Goal: Check status: Check status

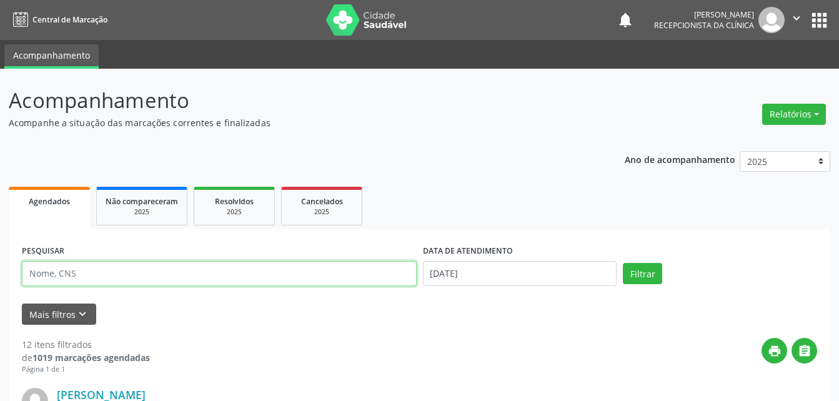
click at [154, 286] on input "text" at bounding box center [219, 273] width 395 height 25
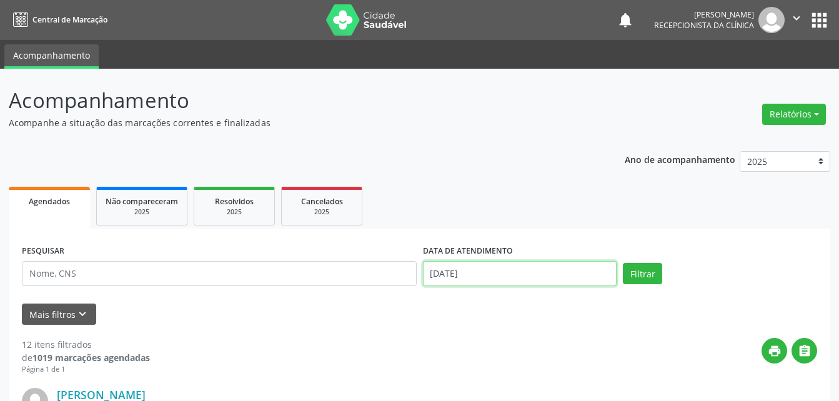
click at [502, 276] on input "1[DATE]" at bounding box center [520, 273] width 194 height 25
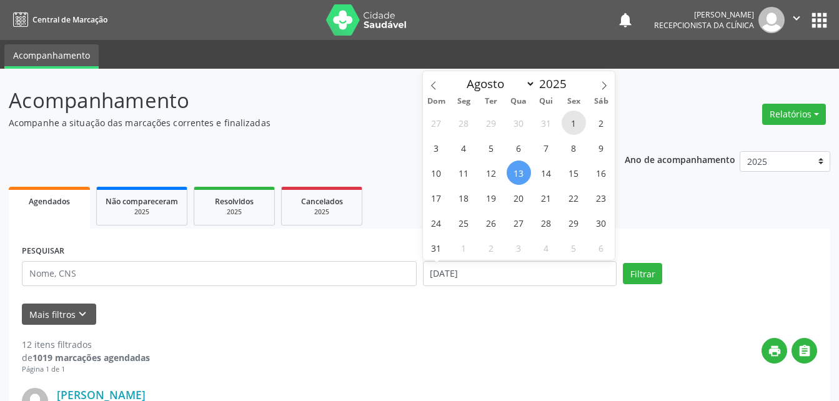
click at [566, 119] on span "1" at bounding box center [574, 123] width 24 height 24
type input "01/08/2025"
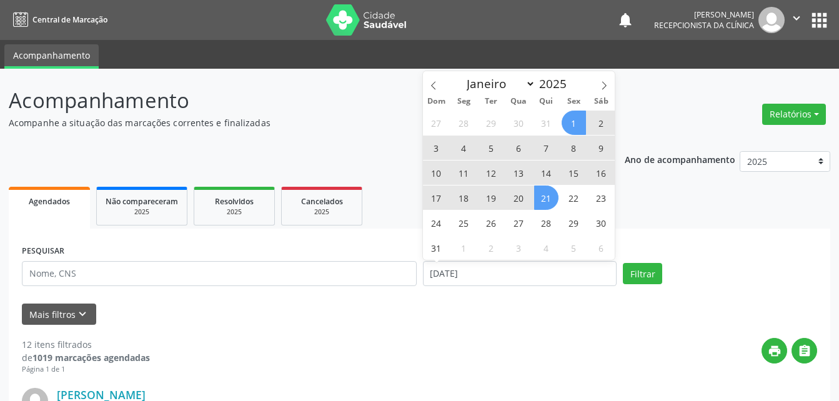
click at [545, 200] on span "21" at bounding box center [546, 198] width 24 height 24
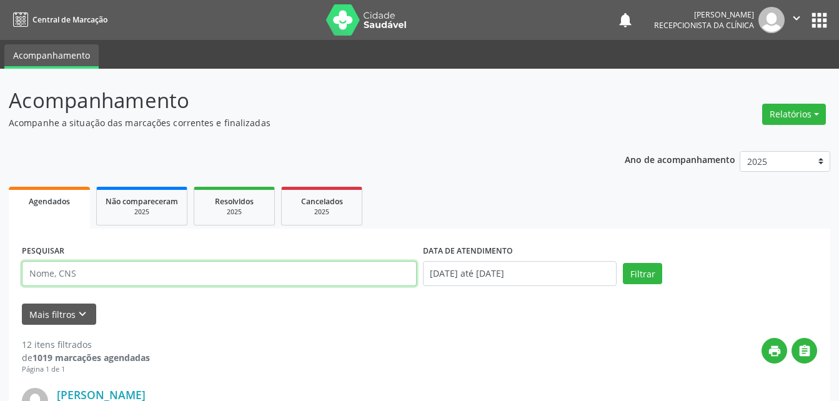
click at [349, 279] on input "text" at bounding box center [219, 273] width 395 height 25
type input "DJAILMA NOGUEIRA"
click at [623, 263] on button "Filtrar" at bounding box center [642, 273] width 39 height 21
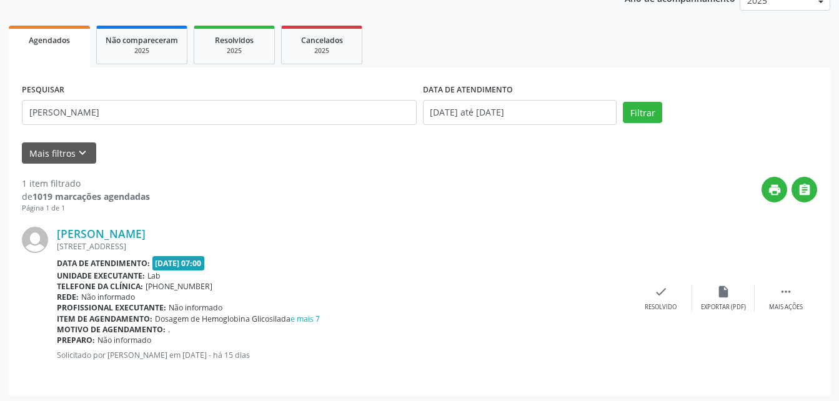
scroll to position [164, 0]
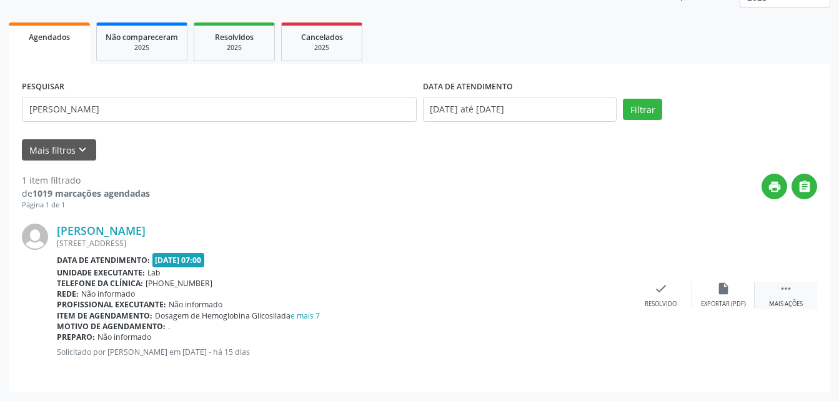
drag, startPoint x: 779, startPoint y: 287, endPoint x: 772, endPoint y: 286, distance: 7.1
click at [779, 288] on icon "" at bounding box center [786, 289] width 14 height 14
click at [590, 294] on div "print Imprimir" at bounding box center [598, 295] width 62 height 27
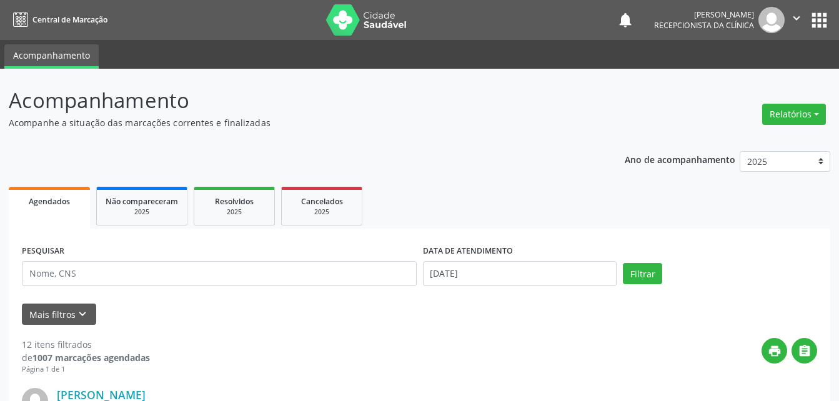
drag, startPoint x: 389, startPoint y: 350, endPoint x: 415, endPoint y: 350, distance: 26.9
click at [392, 350] on div "print " at bounding box center [483, 356] width 667 height 37
